Goal: Task Accomplishment & Management: Complete application form

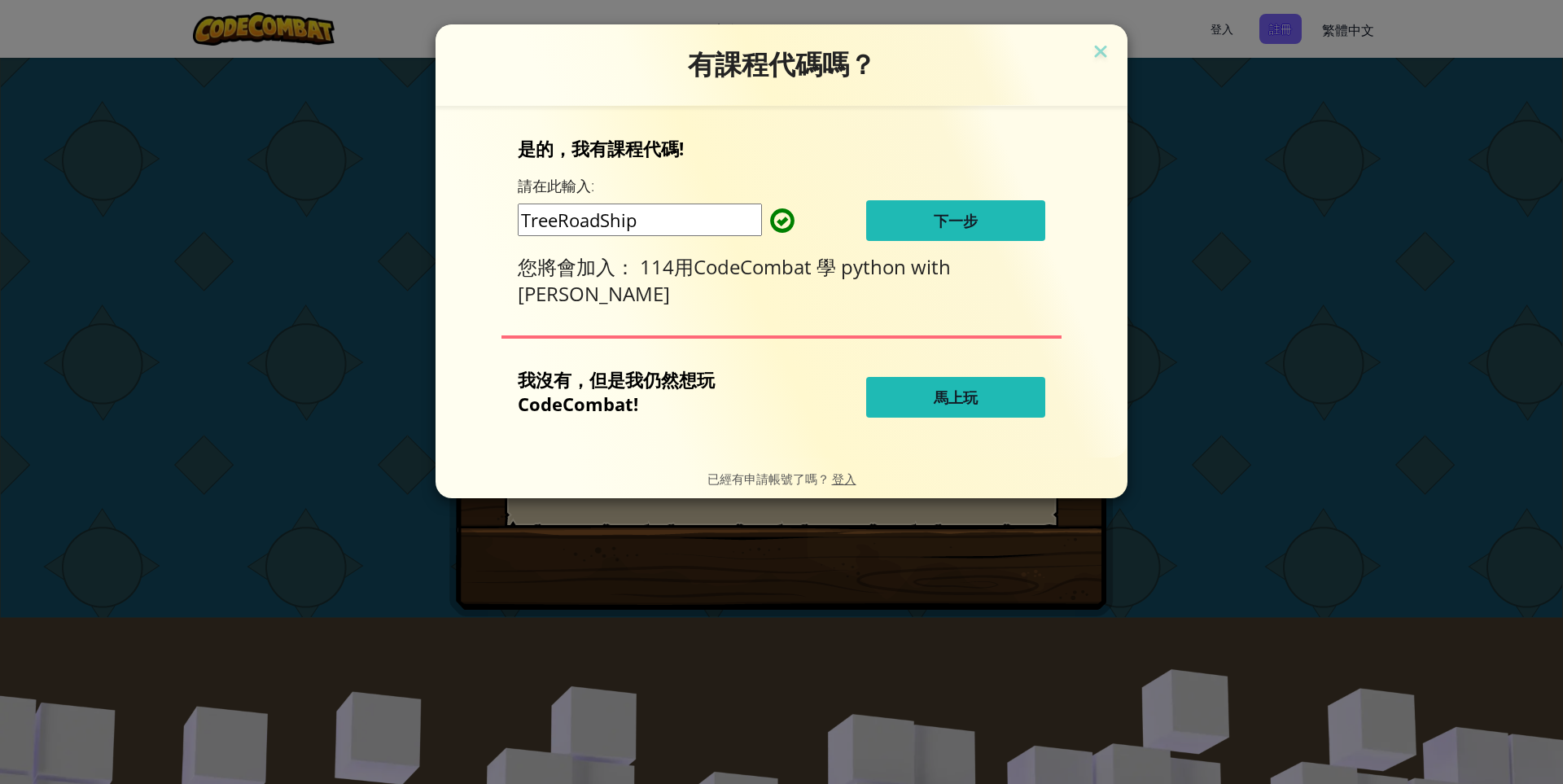
click at [947, 229] on span "下一步" at bounding box center [955, 220] width 44 height 20
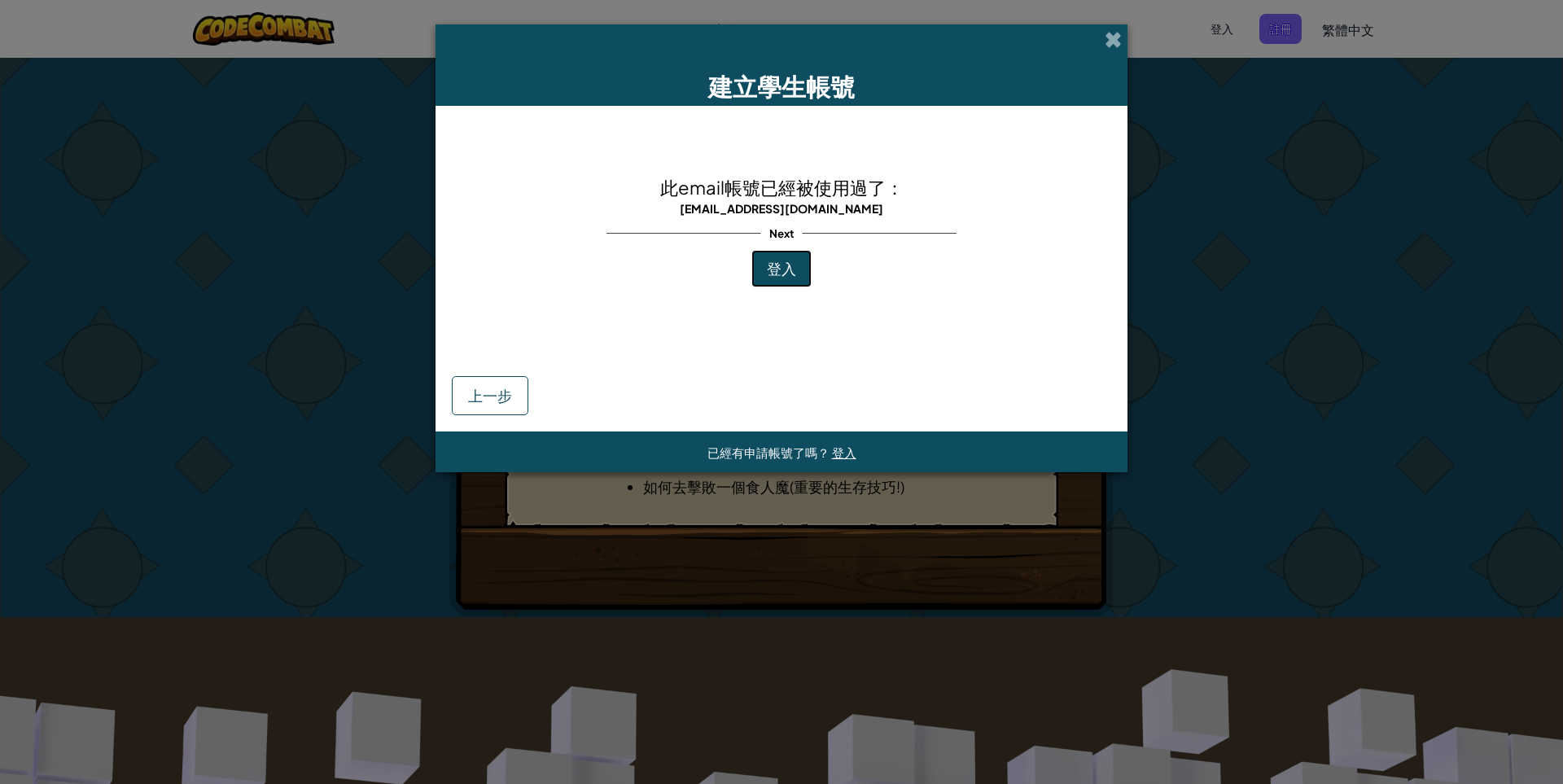
click at [769, 277] on span "登入" at bounding box center [782, 268] width 29 height 19
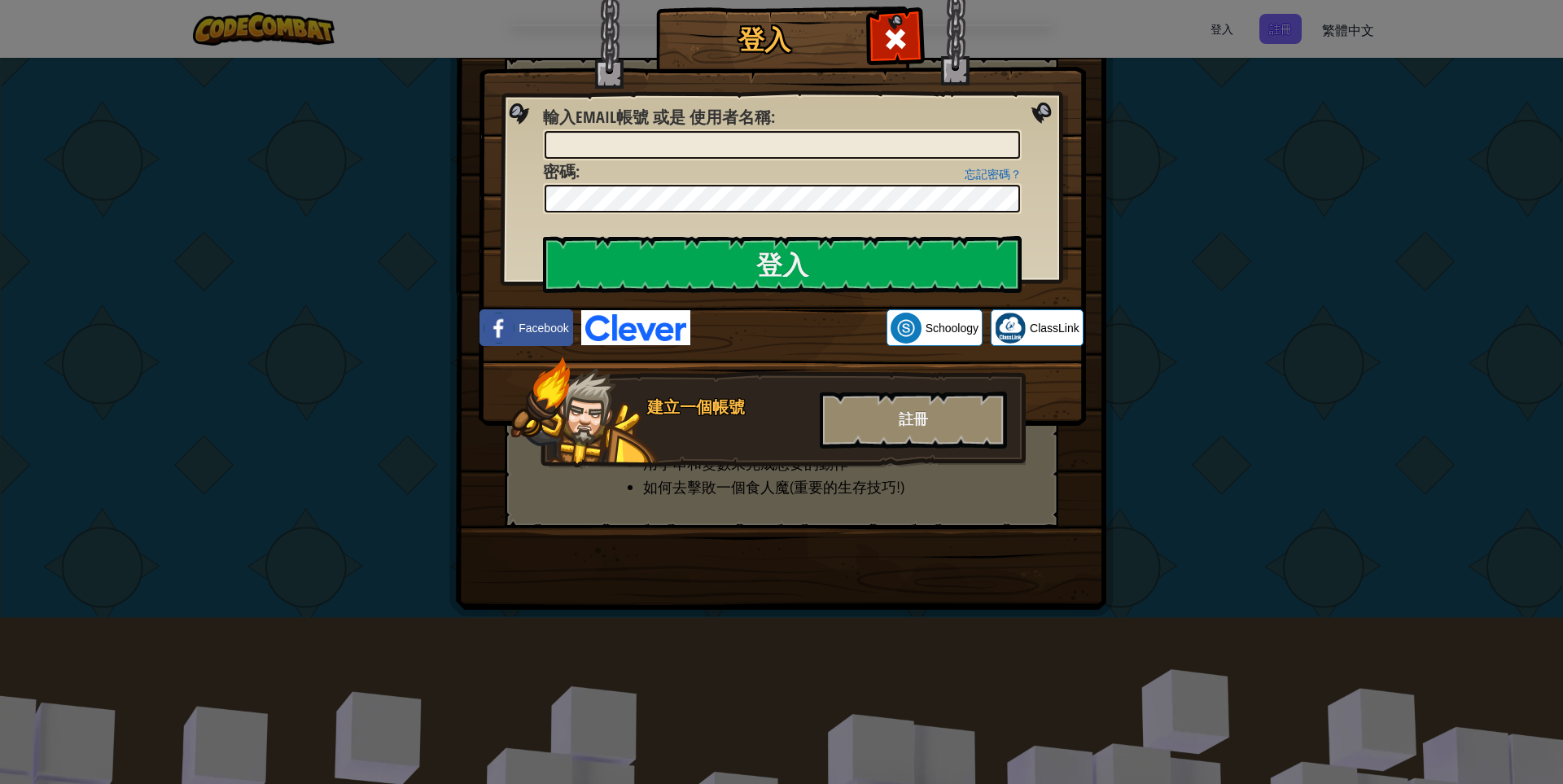
type input "[EMAIL_ADDRESS][DOMAIN_NAME]"
